Goal: Check status: Check status

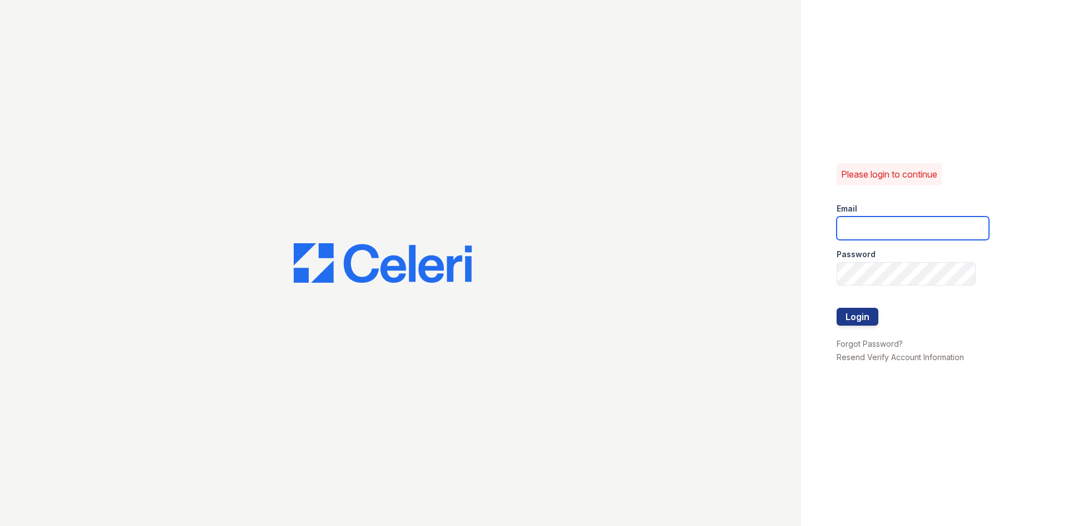
click at [913, 227] on input "email" at bounding box center [913, 227] width 152 height 23
type input "[EMAIL_ADDRESS][DOMAIN_NAME]"
click at [837, 308] on button "Login" at bounding box center [858, 317] width 42 height 18
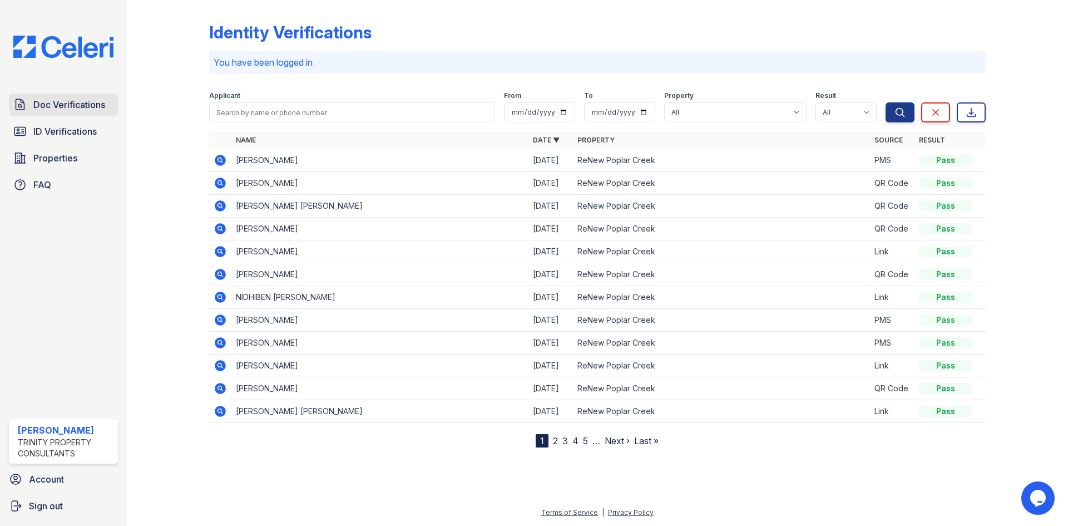
click at [72, 102] on span "Doc Verifications" at bounding box center [69, 104] width 72 height 13
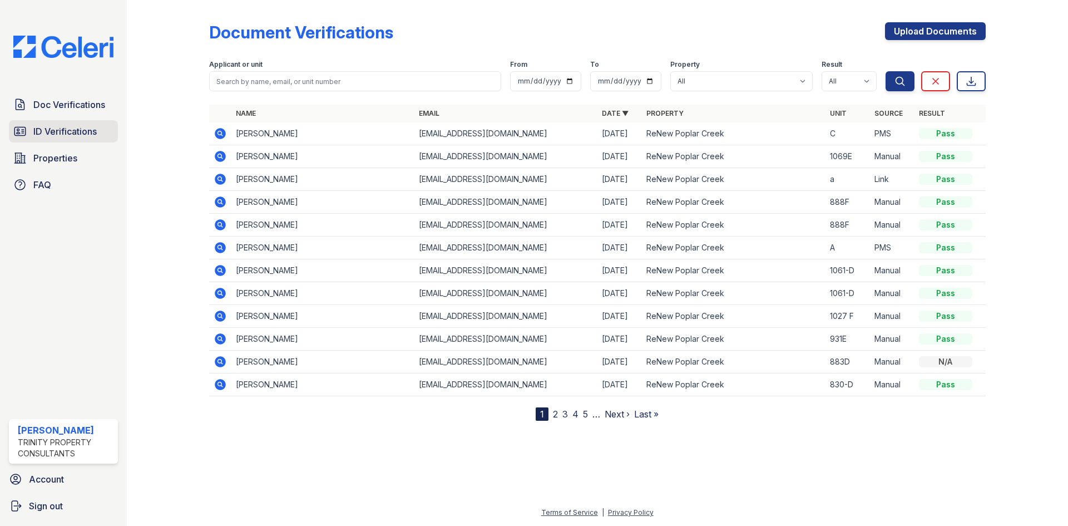
click at [69, 134] on span "ID Verifications" at bounding box center [64, 131] width 63 height 13
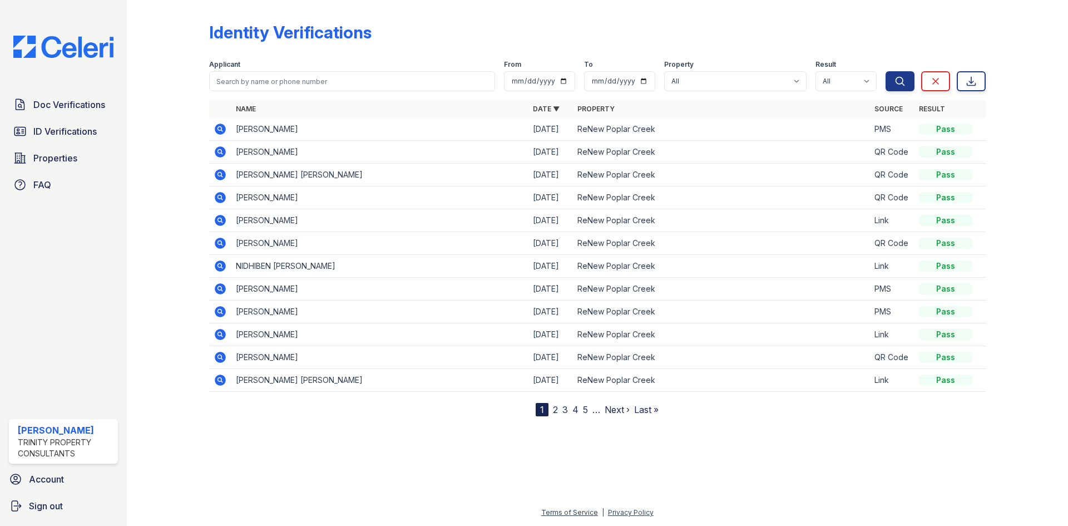
click at [221, 174] on icon at bounding box center [220, 174] width 13 height 13
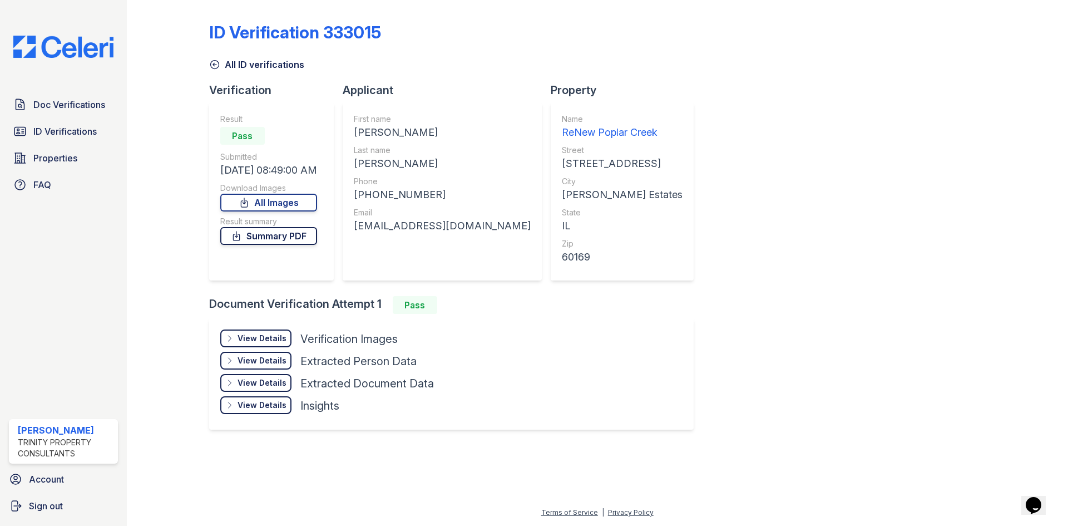
click at [259, 238] on link "Summary PDF" at bounding box center [268, 236] width 97 height 18
click at [285, 200] on link "All Images" at bounding box center [268, 203] width 97 height 18
click at [215, 66] on icon at bounding box center [214, 64] width 11 height 11
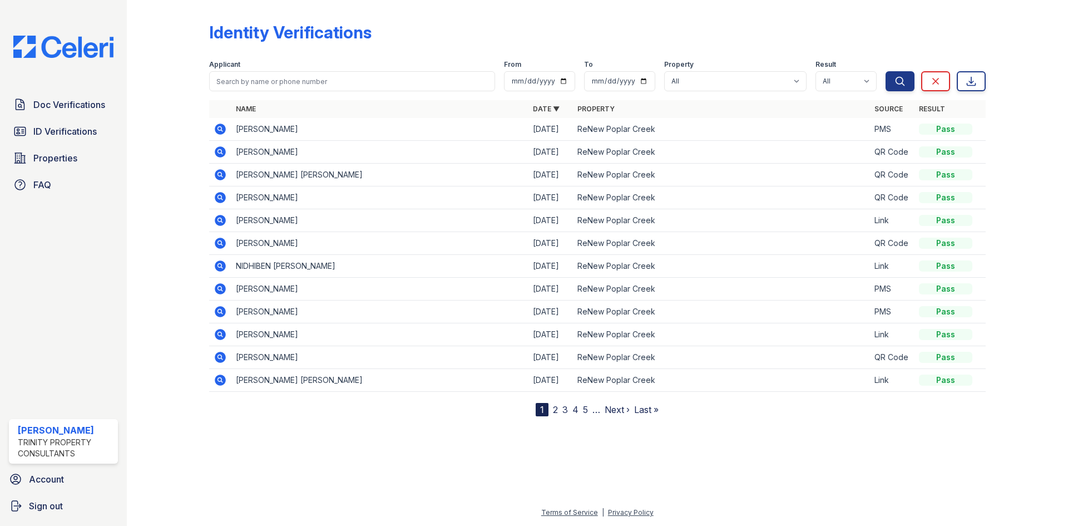
click at [222, 151] on icon at bounding box center [220, 151] width 11 height 11
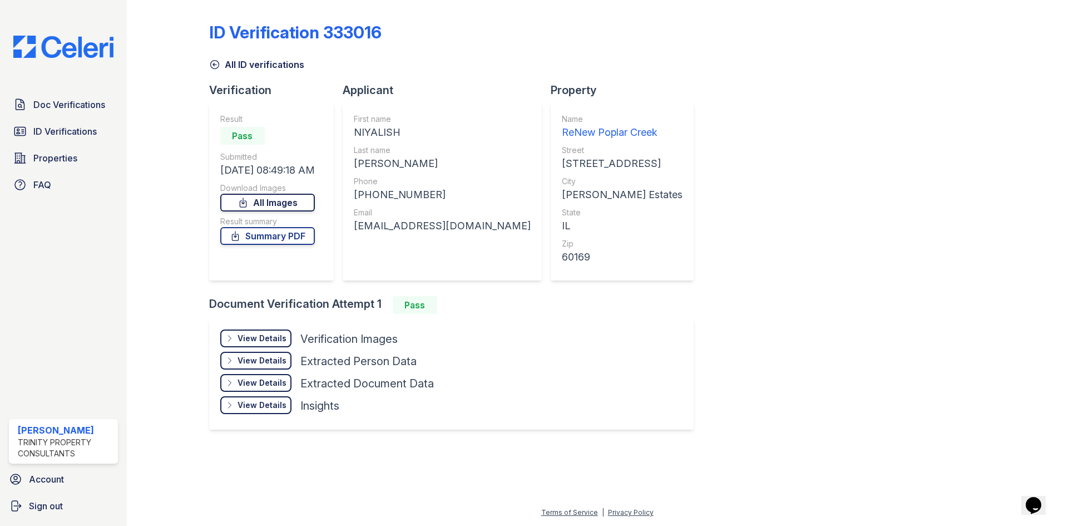
click at [276, 202] on link "All Images" at bounding box center [267, 203] width 95 height 18
click at [276, 236] on link "Summary PDF" at bounding box center [267, 236] width 95 height 18
click at [44, 137] on span "ID Verifications" at bounding box center [64, 131] width 63 height 13
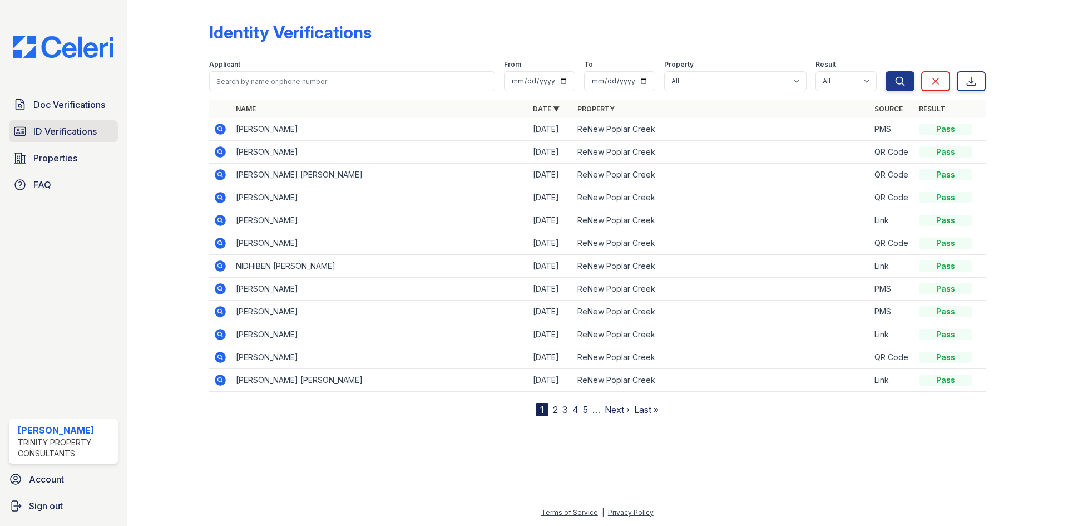
click at [66, 131] on span "ID Verifications" at bounding box center [64, 131] width 63 height 13
